Goal: Find specific page/section: Find specific page/section

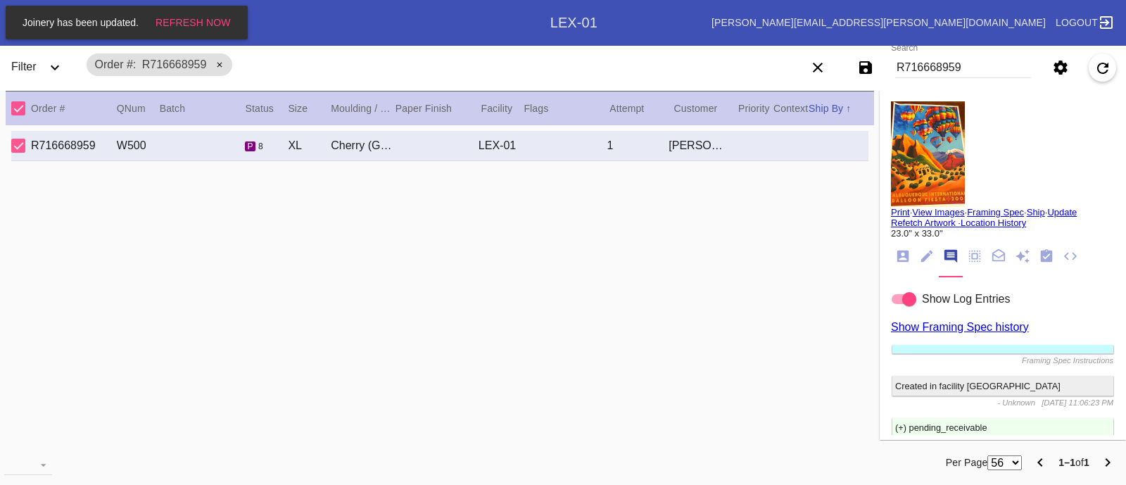
scroll to position [86, 0]
click at [926, 71] on input "R716668959" at bounding box center [963, 67] width 136 height 21
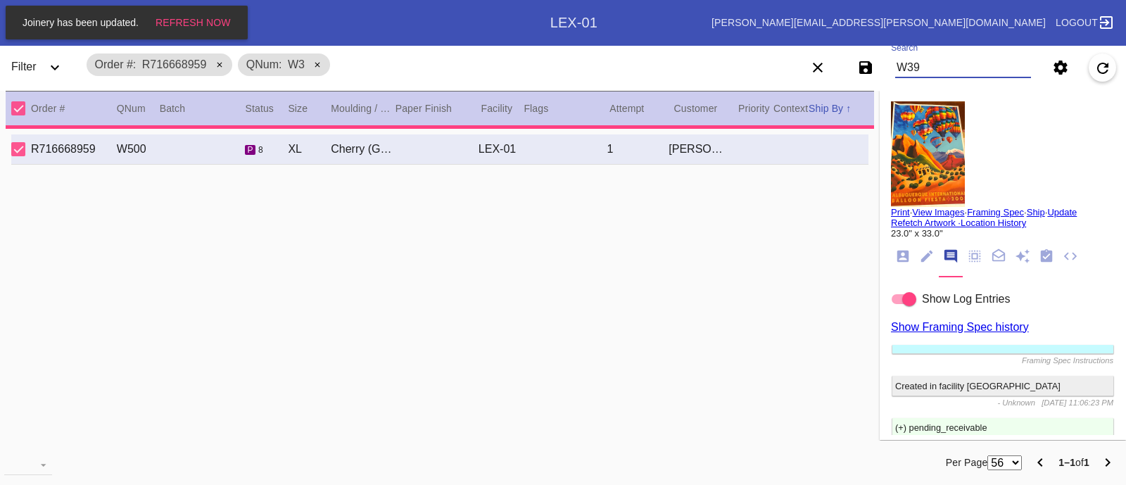
type input "W39"
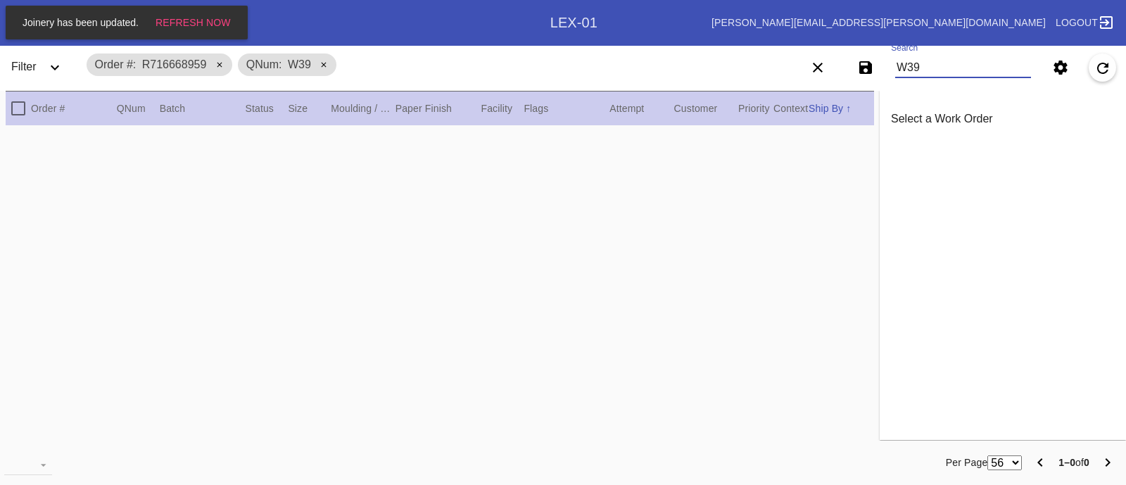
click at [319, 61] on md-chip "QNum W39" at bounding box center [287, 64] width 99 height 23
click at [1097, 30] on link "Logout" at bounding box center [1083, 22] width 63 height 25
